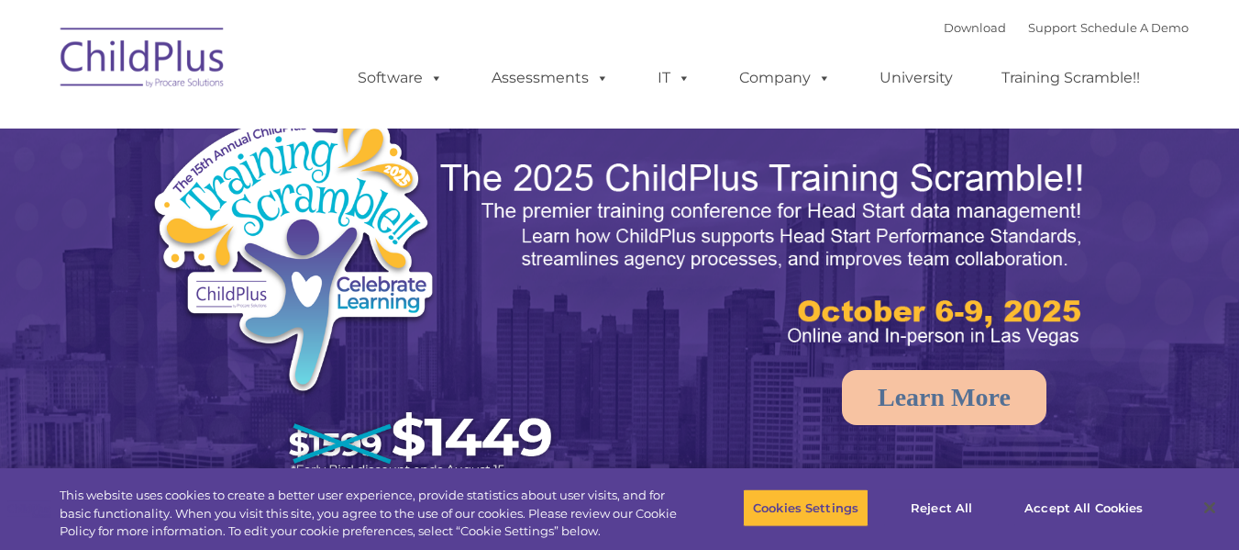
select select "MEDIUM"
click at [1085, 506] on button "Accept All Cookies" at bounding box center [1084, 507] width 139 height 39
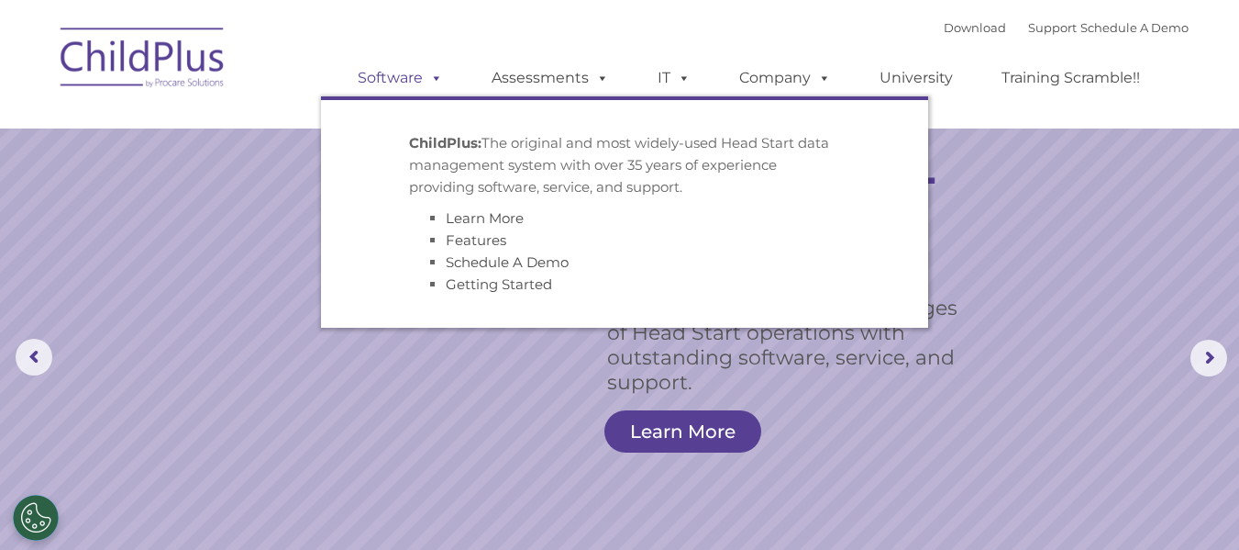
click at [416, 77] on link "Software" at bounding box center [400, 78] width 122 height 37
click at [435, 78] on span at bounding box center [433, 77] width 20 height 17
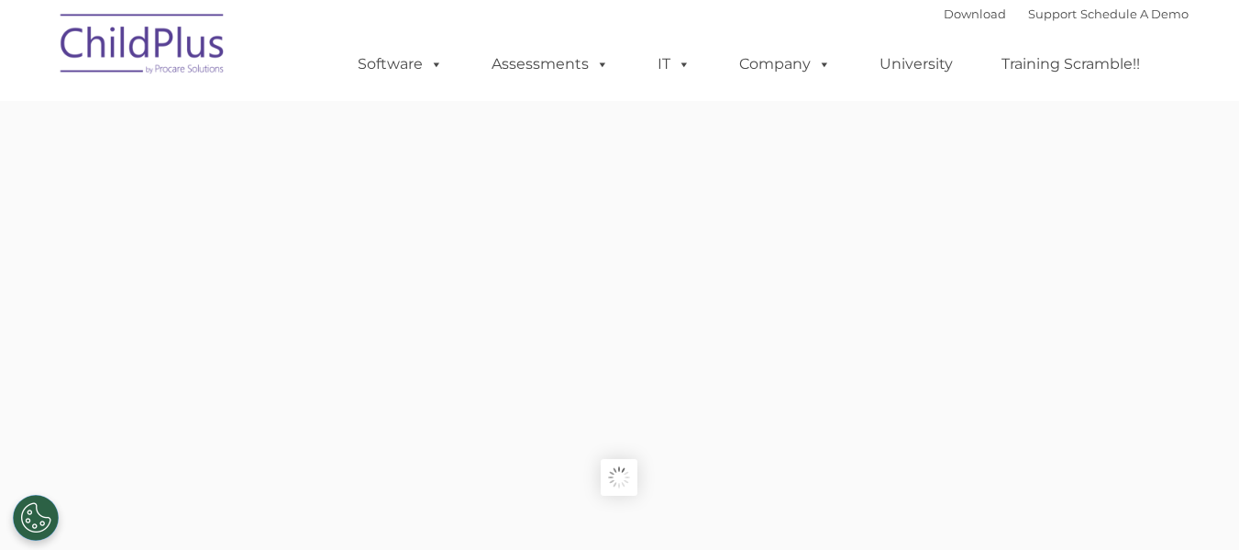
type input ""
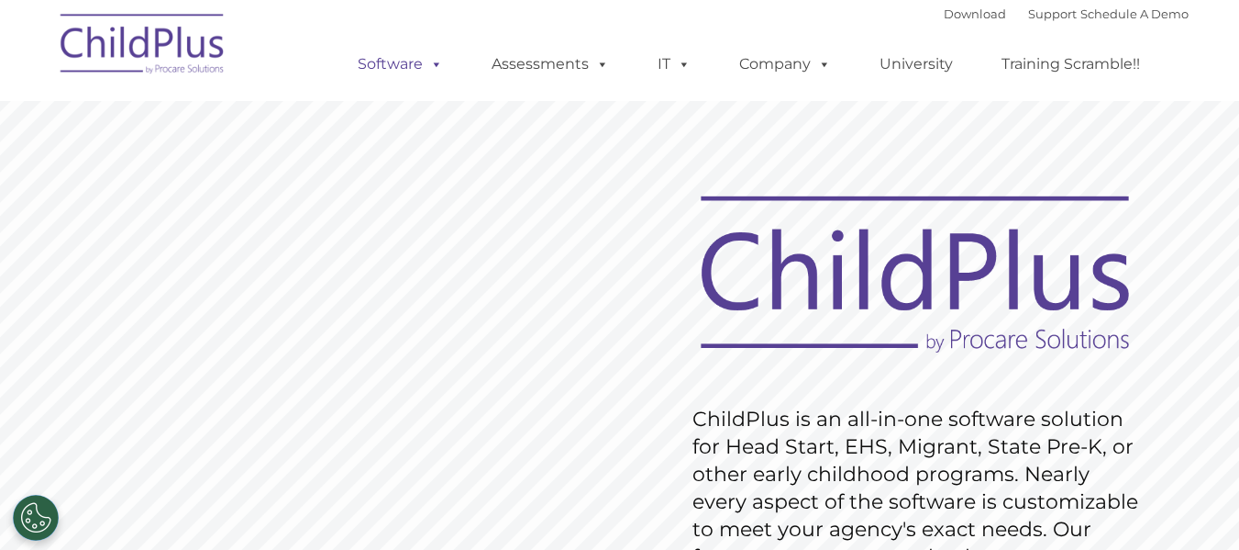
click at [439, 72] on span at bounding box center [433, 63] width 20 height 17
click at [906, 60] on link "University" at bounding box center [916, 64] width 110 height 37
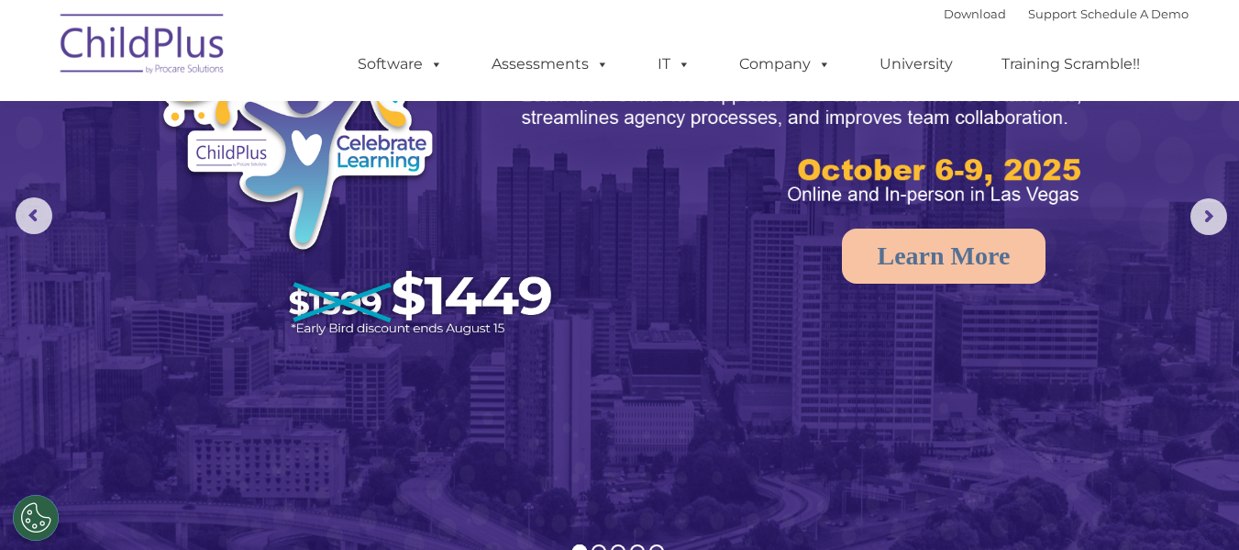
scroll to position [109, 0]
